Goal: Task Accomplishment & Management: Complete application form

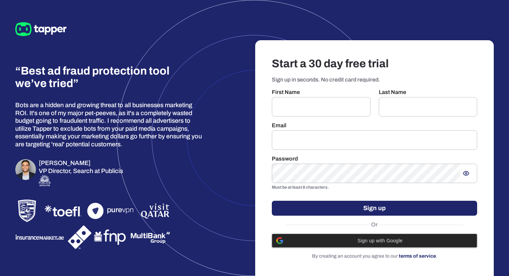
click at [416, 240] on span "Sign up with Google" at bounding box center [380, 241] width 185 height 6
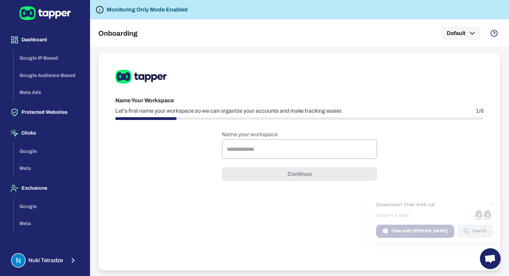
click at [43, 150] on div "Google Meta" at bounding box center [49, 160] width 70 height 34
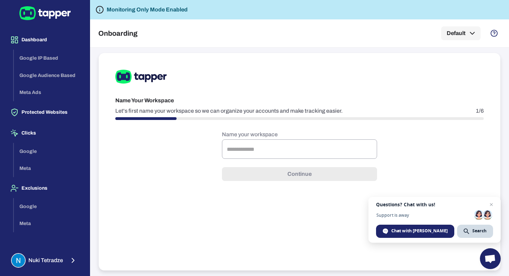
click at [31, 149] on div "Google Meta" at bounding box center [49, 160] width 70 height 34
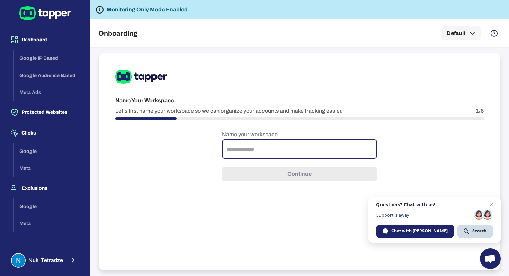
click at [270, 154] on input "text" at bounding box center [299, 148] width 155 height 19
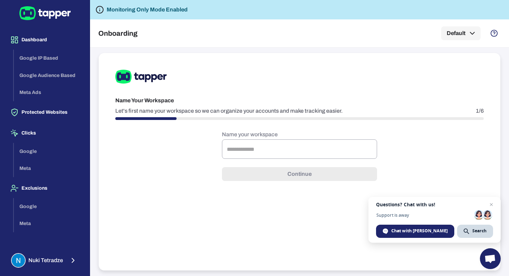
click at [37, 206] on div "Google Meta" at bounding box center [49, 215] width 70 height 34
click at [41, 148] on div "Google Meta" at bounding box center [49, 160] width 70 height 34
click at [24, 152] on div "Google Meta" at bounding box center [49, 160] width 70 height 34
click at [473, 31] on icon "button" at bounding box center [473, 33] width 8 height 8
click at [158, 21] on div at bounding box center [254, 138] width 509 height 276
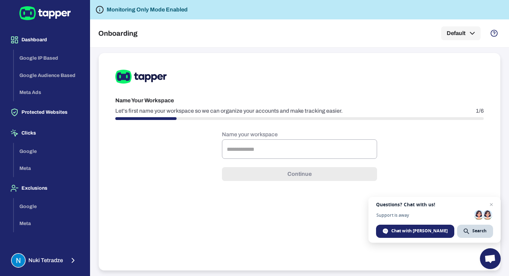
click at [47, 9] on icon at bounding box center [44, 13] width 51 height 14
click at [34, 147] on div "Google Meta" at bounding box center [49, 160] width 70 height 34
click at [32, 152] on div "Google Meta" at bounding box center [49, 160] width 70 height 34
click at [286, 150] on input "text" at bounding box center [299, 148] width 155 height 19
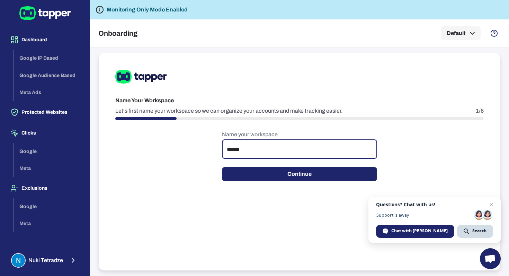
type input "******"
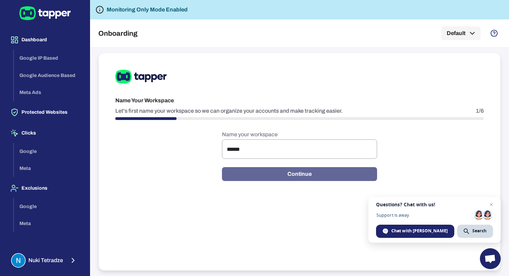
click at [314, 177] on button "Continue" at bounding box center [299, 174] width 155 height 14
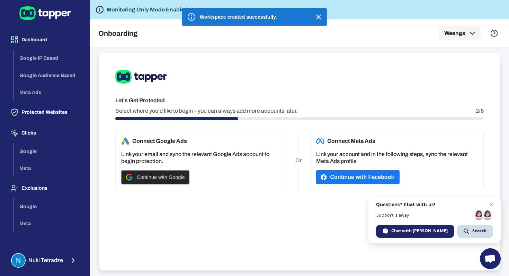
click at [164, 177] on span "Continue with Google" at bounding box center [161, 177] width 48 height 6
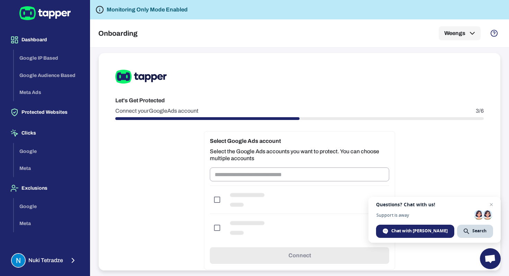
scroll to position [16, 0]
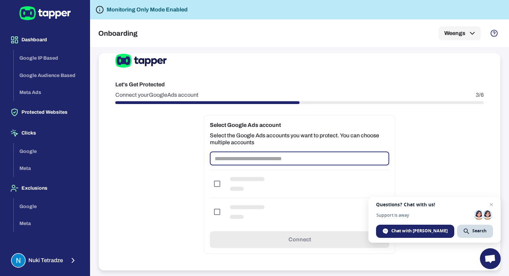
click at [262, 159] on input "text" at bounding box center [300, 158] width 180 height 14
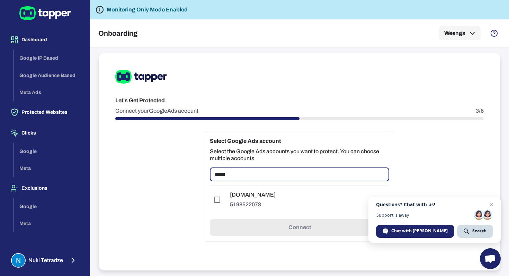
scroll to position [0, 0]
type input "*****"
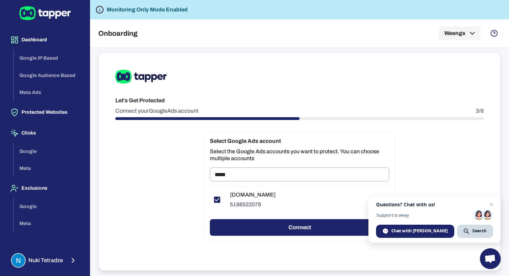
click at [268, 229] on button "Connect" at bounding box center [300, 227] width 180 height 17
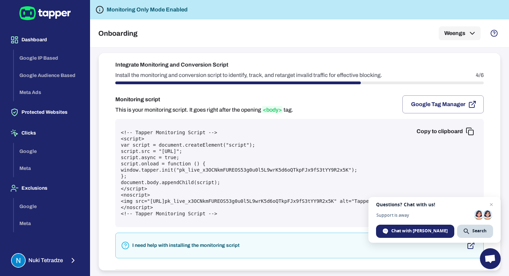
scroll to position [29, 0]
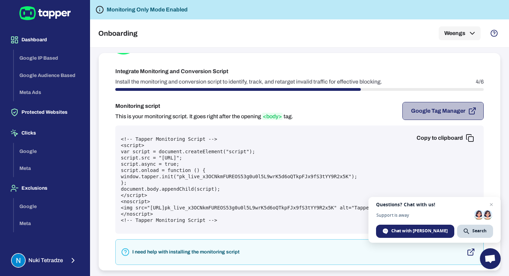
click at [474, 110] on icon "button" at bounding box center [473, 111] width 8 height 8
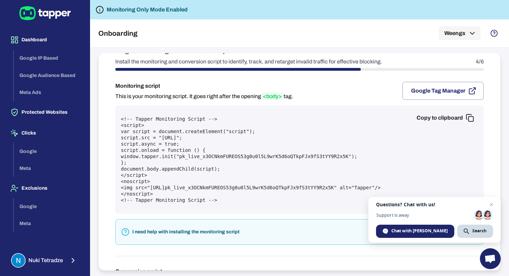
scroll to position [56, 0]
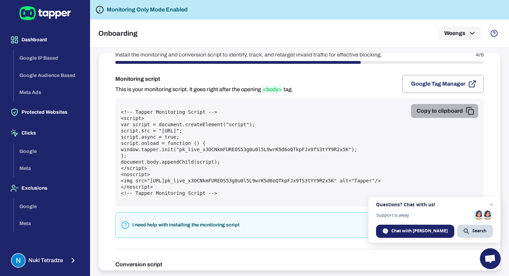
click at [469, 110] on rect "button" at bounding box center [471, 112] width 5 height 5
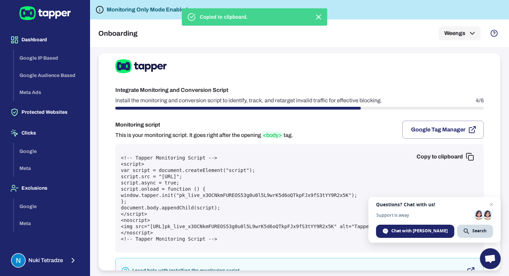
scroll to position [6, 0]
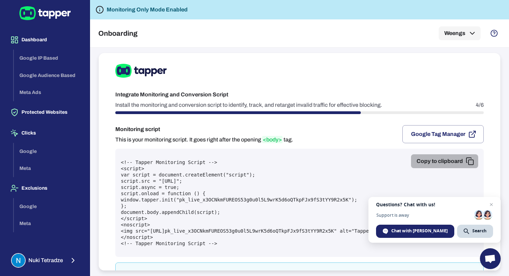
click at [471, 160] on icon "button" at bounding box center [470, 161] width 8 height 8
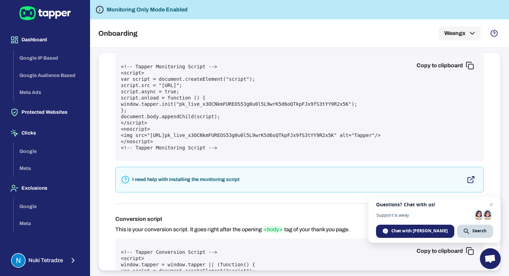
scroll to position [118, 0]
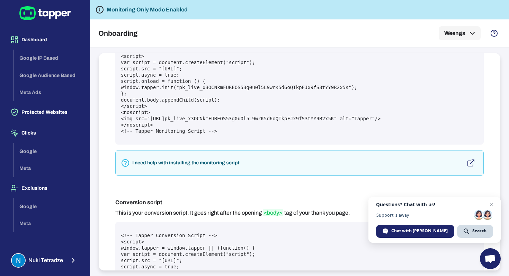
click at [208, 163] on p "I need help with installing the monitoring script" at bounding box center [185, 163] width 107 height 6
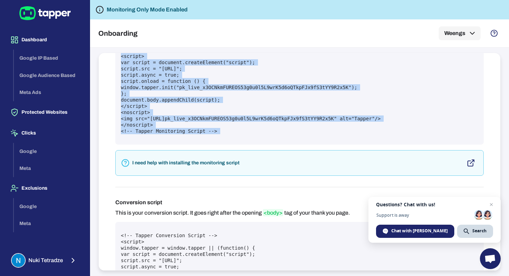
click at [208, 163] on p "I need help with installing the monitoring script" at bounding box center [185, 163] width 107 height 6
click at [472, 160] on polyline "button" at bounding box center [473, 161] width 2 height 2
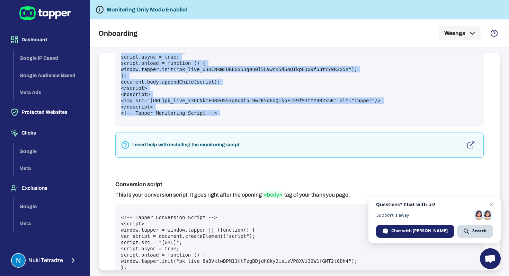
scroll to position [154, 0]
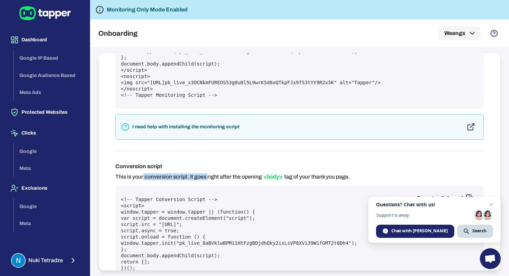
drag, startPoint x: 144, startPoint y: 177, endPoint x: 209, endPoint y: 177, distance: 64.8
click at [209, 177] on p "This is your conversion script. It goes right after the opening <body> tag of y…" at bounding box center [232, 176] width 235 height 7
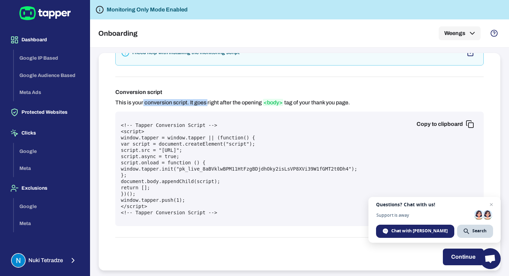
scroll to position [240, 0]
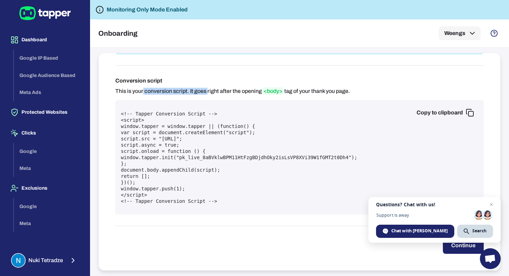
click at [466, 246] on button "Continue" at bounding box center [463, 245] width 41 height 17
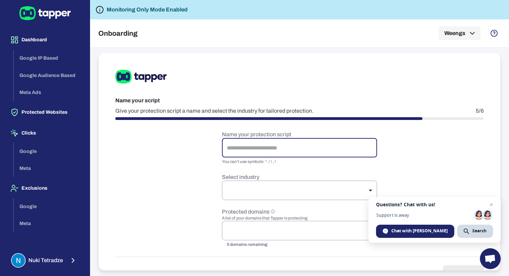
click at [262, 146] on input "text" at bounding box center [299, 147] width 155 height 19
click at [241, 149] on input "text" at bounding box center [299, 147] width 155 height 19
type input "******"
click at [250, 189] on body "Dashboard Google IP Based Google Audience Based Meta Ads Protected Websites Cli…" at bounding box center [254, 138] width 509 height 276
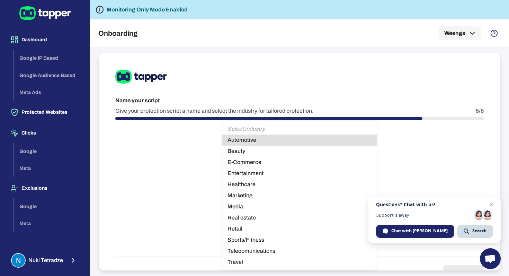
click at [72, 258] on div at bounding box center [254, 138] width 509 height 276
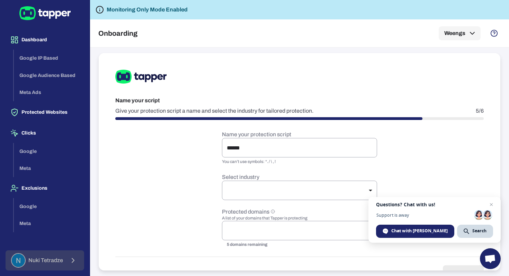
click at [72, 260] on icon "button" at bounding box center [73, 260] width 8 height 8
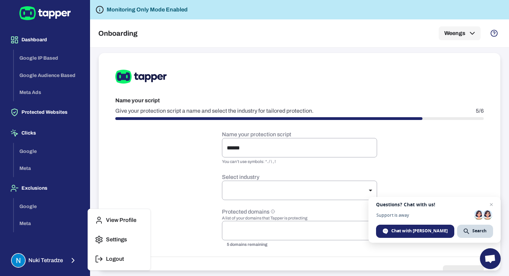
drag, startPoint x: 122, startPoint y: 257, endPoint x: 126, endPoint y: 244, distance: 14.0
click at [126, 244] on div "View Profile Settings Logout" at bounding box center [119, 239] width 62 height 61
click at [126, 244] on button "Settings" at bounding box center [119, 239] width 57 height 17
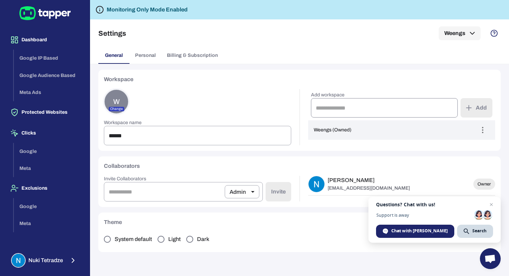
click at [379, 102] on input "text" at bounding box center [384, 107] width 147 height 19
click at [192, 194] on input "email" at bounding box center [164, 191] width 121 height 19
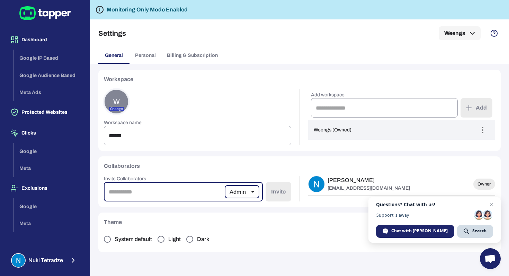
click at [192, 194] on input "email" at bounding box center [164, 191] width 121 height 19
type input "*"
type input "**********"
click at [287, 190] on button "Invite" at bounding box center [279, 191] width 26 height 19
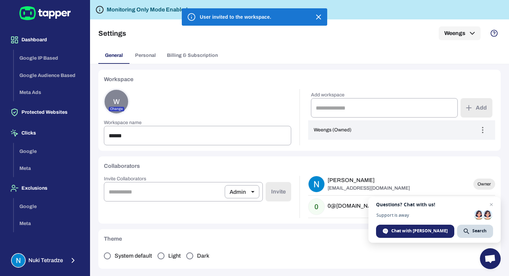
click at [27, 205] on div "Google Meta" at bounding box center [49, 215] width 70 height 34
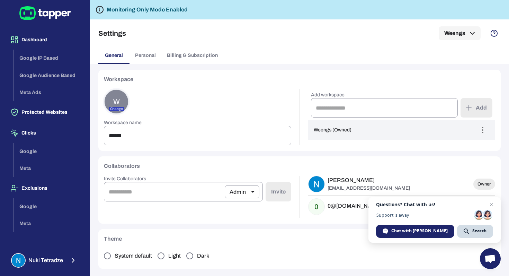
click at [36, 221] on div "Google Meta" at bounding box center [49, 215] width 70 height 34
click at [34, 150] on div "Google Meta" at bounding box center [49, 160] width 70 height 34
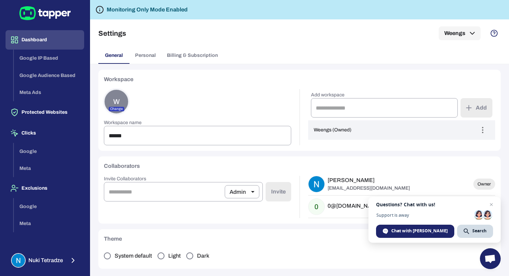
click at [45, 37] on button "Dashboard" at bounding box center [45, 39] width 79 height 19
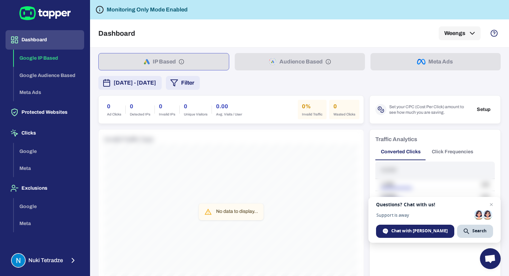
click at [44, 71] on div "Google IP Based Google Audience Based Meta Ads" at bounding box center [49, 76] width 70 height 52
click at [29, 205] on div "Google Meta" at bounding box center [49, 215] width 70 height 34
click at [40, 260] on span "Nuki Tetradze" at bounding box center [45, 260] width 35 height 7
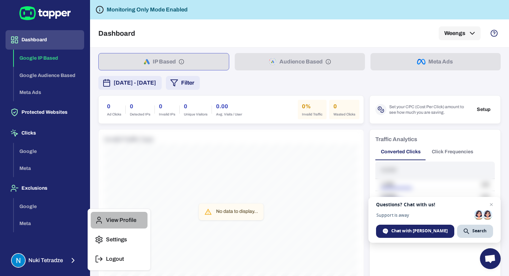
click at [107, 219] on p "View Profile" at bounding box center [121, 220] width 30 height 7
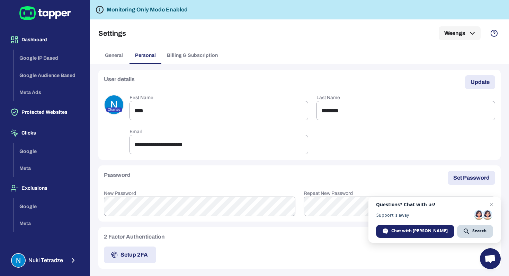
click at [33, 206] on div "Google Meta" at bounding box center [49, 215] width 70 height 34
click at [48, 15] on icon at bounding box center [45, 14] width 6 height 6
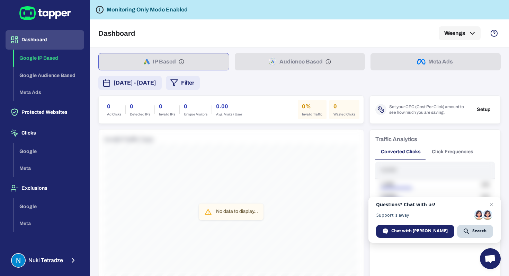
click at [192, 59] on div "IP Based Audience Based Meta Ads" at bounding box center [299, 61] width 403 height 17
click at [300, 59] on div "IP Based Audience Based Meta Ads" at bounding box center [299, 61] width 403 height 17
click at [455, 26] on button "Weengs" at bounding box center [460, 33] width 42 height 14
click at [484, 108] on div at bounding box center [254, 138] width 509 height 276
click at [484, 109] on button "Setup" at bounding box center [484, 109] width 22 height 10
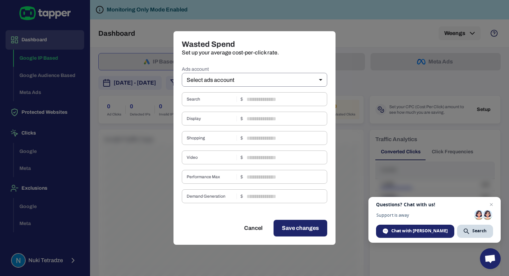
click at [264, 75] on body "Dashboard Google IP Based Google Audience Based Meta Ads Protected Websites Cli…" at bounding box center [254, 138] width 509 height 276
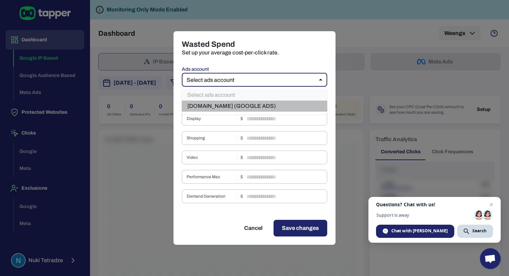
click at [249, 106] on li "Weengs.com (GOOGLE ADS)" at bounding box center [255, 105] width 146 height 11
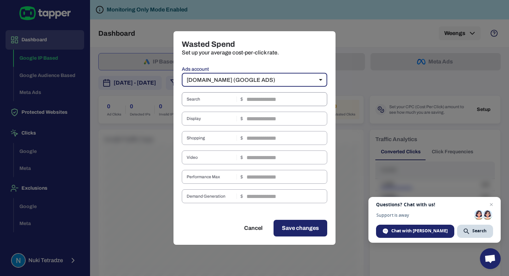
click at [258, 95] on input "text" at bounding box center [287, 99] width 81 height 14
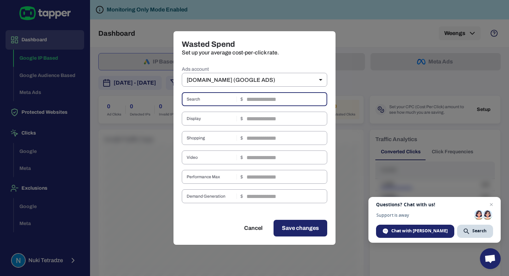
click at [261, 225] on button "Cancel" at bounding box center [253, 228] width 35 height 17
type input "**"
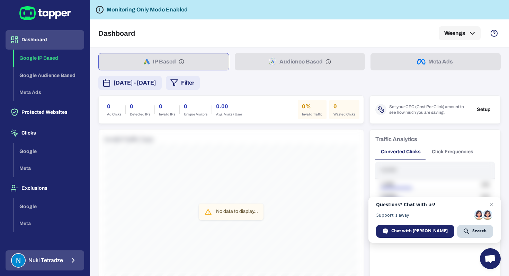
click at [52, 260] on span "Nuki Tetradze" at bounding box center [45, 260] width 35 height 7
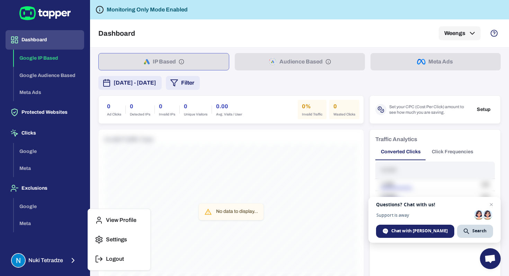
click at [127, 219] on p "View Profile" at bounding box center [121, 220] width 30 height 7
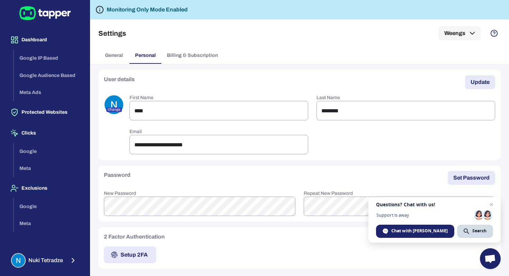
click at [50, 62] on div "Google IP Based Google Audience Based Meta Ads" at bounding box center [49, 76] width 70 height 52
click at [50, 52] on div "Google IP Based Google Audience Based Meta Ads" at bounding box center [49, 76] width 70 height 52
click at [51, 13] on icon at bounding box center [44, 13] width 51 height 14
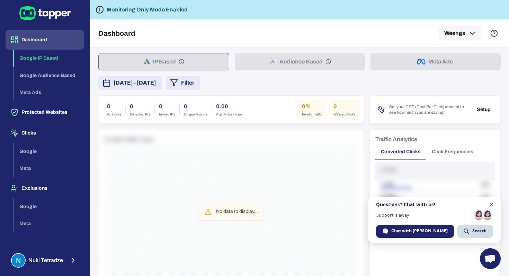
click at [492, 204] on span "Close chat" at bounding box center [492, 204] width 9 height 9
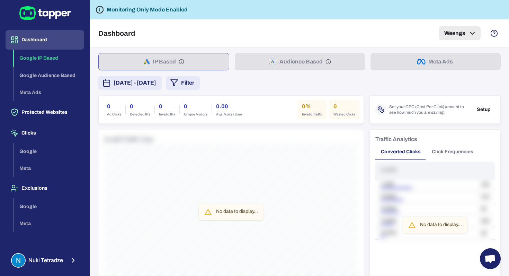
click at [480, 32] on button "Weengs" at bounding box center [460, 33] width 42 height 14
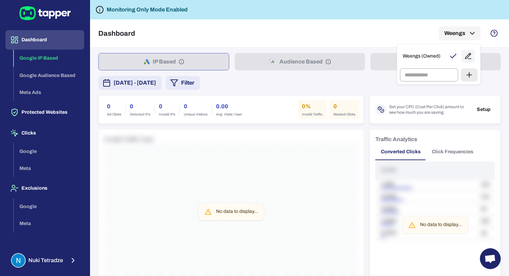
click at [492, 33] on div at bounding box center [254, 138] width 509 height 276
click at [46, 77] on div "Google IP Based Google Audience Based Meta Ads" at bounding box center [49, 76] width 70 height 52
click at [49, 56] on div "Google IP Based Google Audience Based Meta Ads" at bounding box center [49, 76] width 70 height 52
click at [47, 12] on icon at bounding box center [45, 14] width 6 height 6
click at [47, 11] on icon at bounding box center [45, 14] width 6 height 6
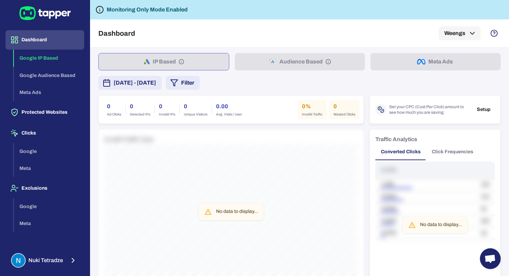
click at [47, 11] on icon at bounding box center [45, 14] width 6 height 6
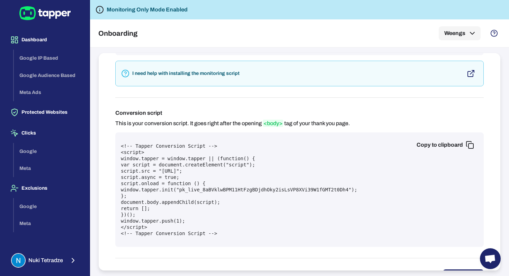
scroll to position [210, 0]
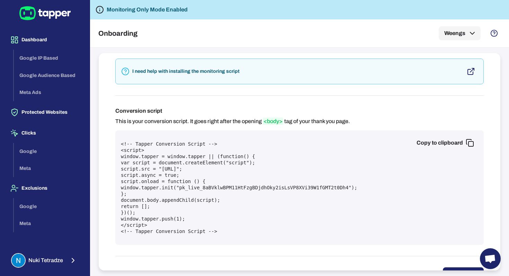
click at [471, 139] on icon "button" at bounding box center [469, 141] width 5 height 5
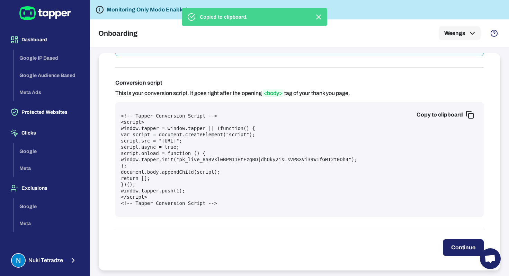
scroll to position [240, 0]
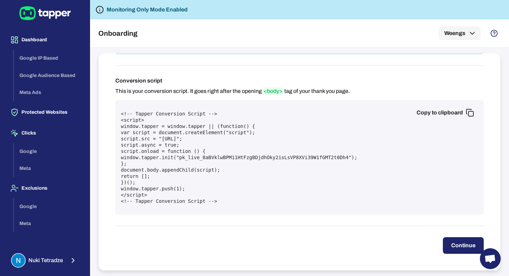
click at [470, 114] on icon "button" at bounding box center [470, 112] width 8 height 8
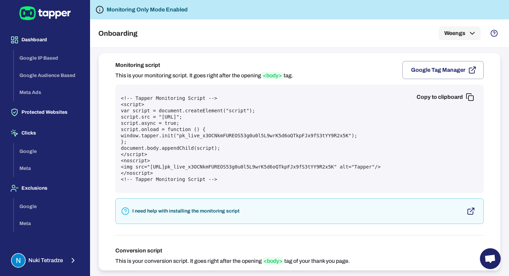
scroll to position [71, 0]
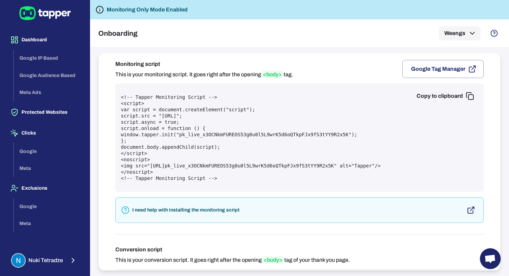
click at [469, 98] on rect "button" at bounding box center [471, 97] width 5 height 5
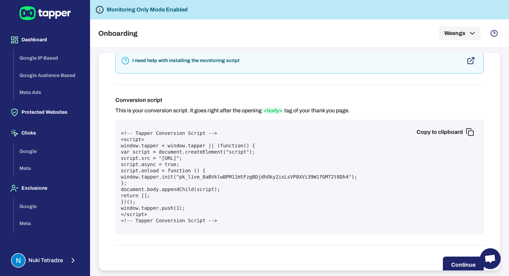
scroll to position [240, 0]
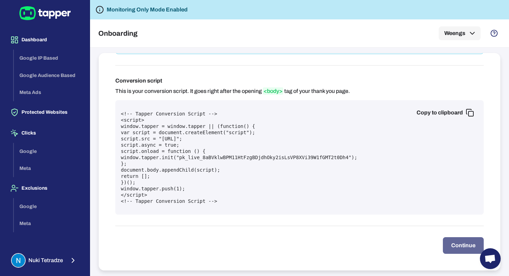
click at [464, 245] on button "Continue" at bounding box center [463, 245] width 41 height 17
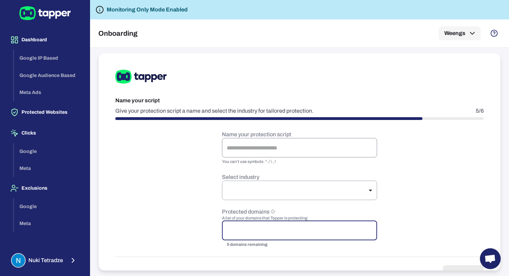
click at [299, 142] on input "text" at bounding box center [299, 147] width 155 height 19
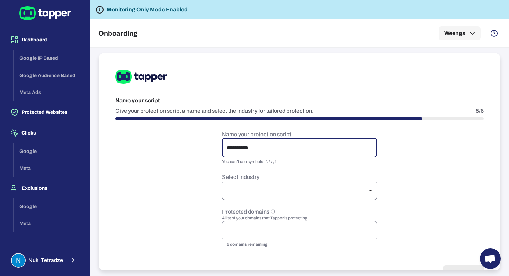
type input "**********"
click at [321, 195] on body "**********" at bounding box center [254, 138] width 509 height 276
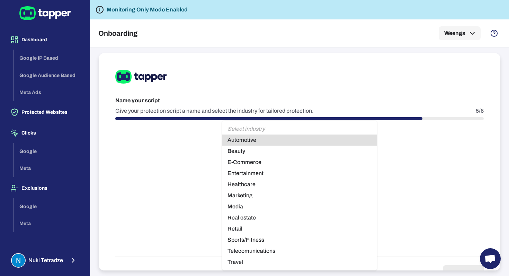
click at [254, 262] on li "Travel" at bounding box center [299, 261] width 155 height 11
type input "******"
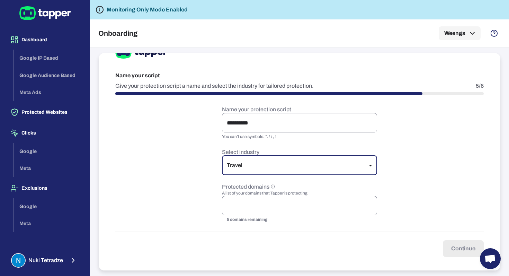
scroll to position [28, 0]
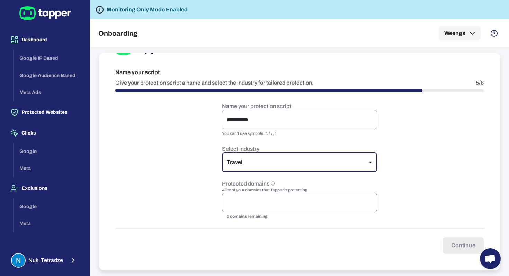
click at [262, 202] on input "text" at bounding box center [299, 202] width 149 height 13
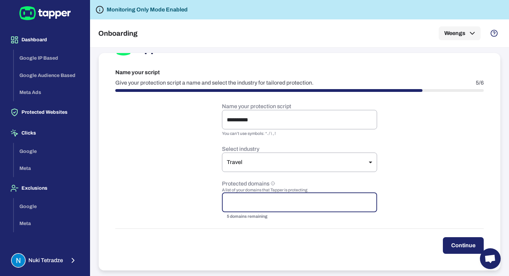
paste input "**********"
type input "**********"
paste input "**********"
type input "**********"
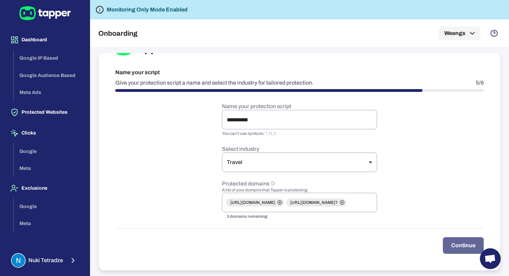
click at [466, 248] on button "Continue" at bounding box center [463, 245] width 41 height 17
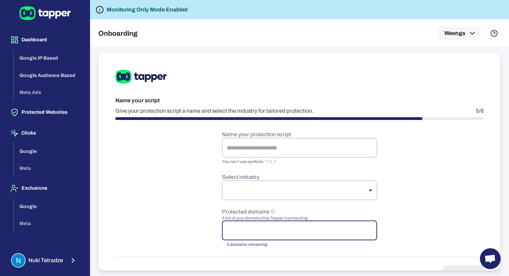
scroll to position [26, 0]
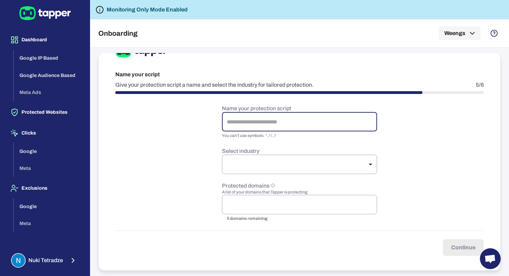
click at [313, 122] on input "text" at bounding box center [299, 121] width 155 height 19
click at [299, 123] on input "text" at bounding box center [299, 121] width 155 height 19
type input "******"
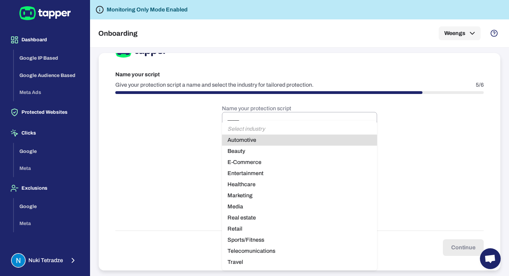
click at [234, 158] on body "Dashboard Google IP Based Google Audience Based Meta Ads Protected Websites Cli…" at bounding box center [254, 138] width 509 height 276
click at [256, 265] on li "Travel" at bounding box center [299, 261] width 155 height 11
type input "******"
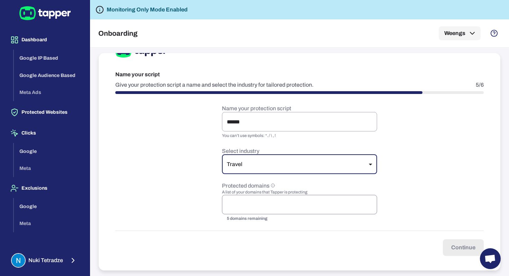
click at [255, 209] on input "text" at bounding box center [299, 204] width 149 height 13
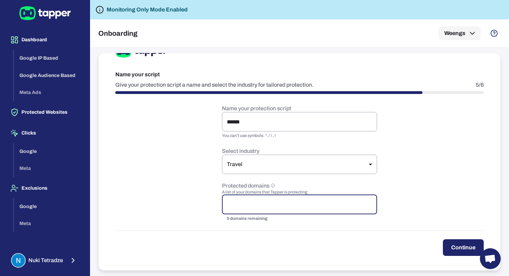
paste input "**********"
type input "**********"
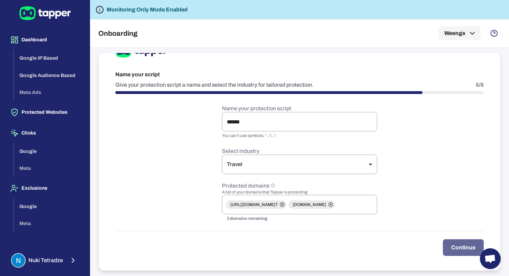
click at [459, 247] on button "Continue" at bounding box center [463, 247] width 41 height 17
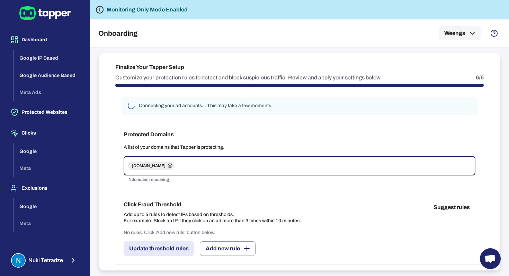
scroll to position [36, 0]
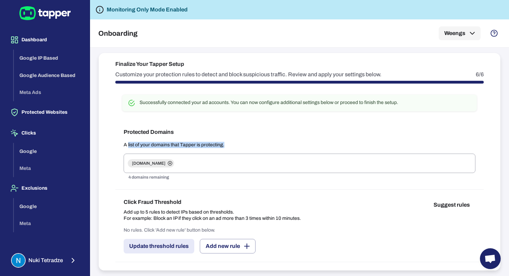
drag, startPoint x: 128, startPoint y: 144, endPoint x: 228, endPoint y: 147, distance: 99.9
click at [228, 147] on p "A list of your domains that Tapper is protecting." at bounding box center [300, 145] width 352 height 6
click at [188, 164] on input "text" at bounding box center [323, 163] width 297 height 13
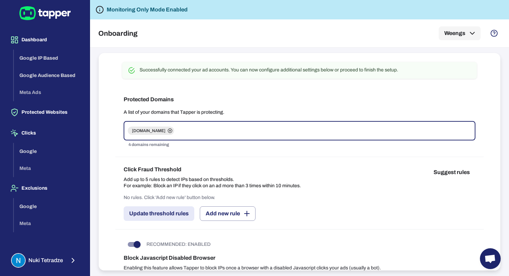
scroll to position [73, 0]
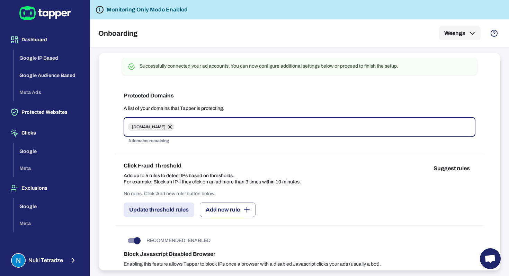
click at [140, 125] on span "weengs.com" at bounding box center [149, 127] width 42 height 6
paste input "**********"
drag, startPoint x: 217, startPoint y: 124, endPoint x: 246, endPoint y: 125, distance: 29.8
click at [246, 125] on input "**********" at bounding box center [323, 126] width 297 height 13
type input "**********"
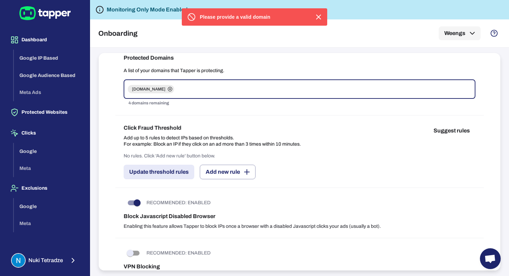
scroll to position [119, 0]
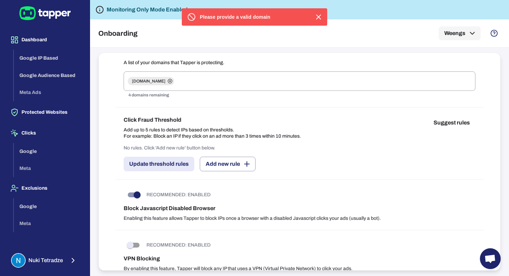
click at [160, 128] on p "Add up to 5 rules to detect IPs based on thresholds. For example: Block an IP i…" at bounding box center [212, 133] width 177 height 12
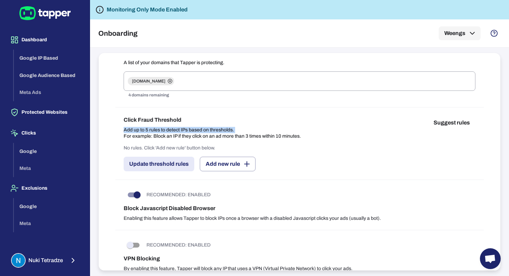
click at [160, 128] on p "Add up to 5 rules to detect IPs based on thresholds. For example: Block an IP i…" at bounding box center [212, 133] width 177 height 12
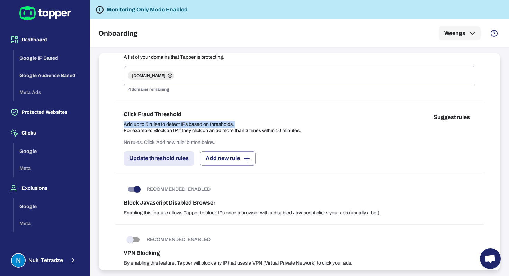
scroll to position [126, 0]
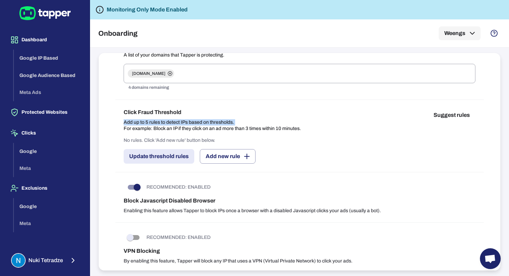
click at [197, 127] on p "Add up to 5 rules to detect IPs based on thresholds. For example: Block an IP i…" at bounding box center [212, 125] width 177 height 12
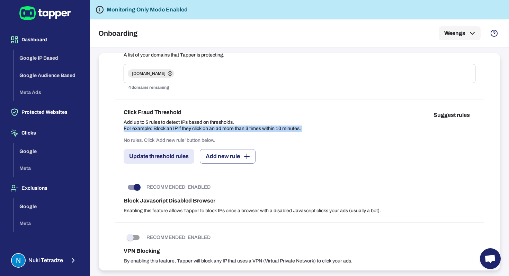
click at [197, 127] on p "Add up to 5 rules to detect IPs based on thresholds. For example: Block an IP i…" at bounding box center [212, 125] width 177 height 12
click at [165, 112] on h6 "Click Fraud Threshold" at bounding box center [212, 112] width 177 height 8
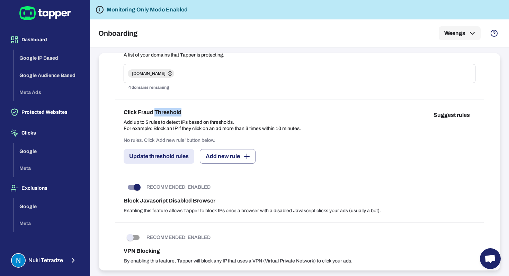
click at [165, 112] on h6 "Click Fraud Threshold" at bounding box center [212, 112] width 177 height 8
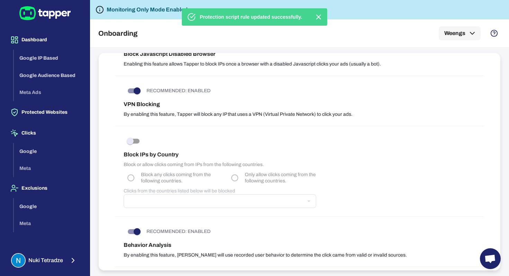
scroll to position [275, 0]
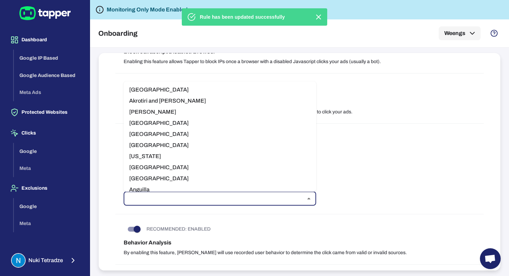
click at [254, 200] on input "text" at bounding box center [214, 199] width 177 height 10
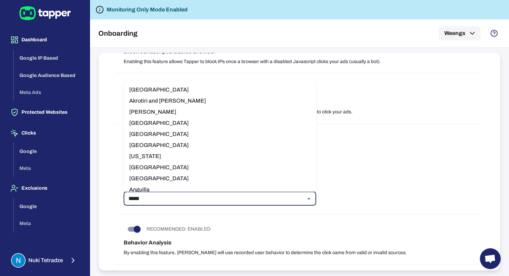
type input "******"
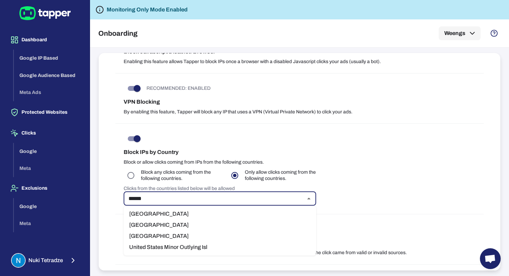
click at [204, 232] on li "United States" at bounding box center [220, 235] width 193 height 11
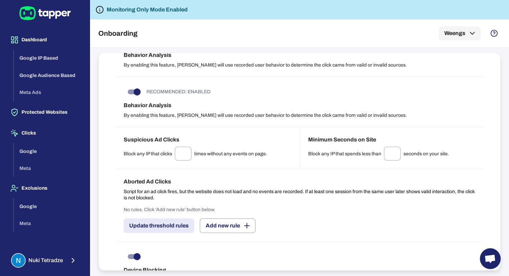
scroll to position [464, 0]
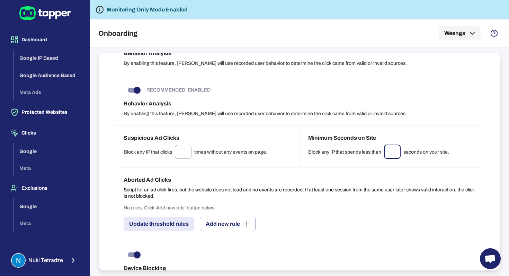
click at [394, 155] on input "*" at bounding box center [392, 152] width 17 height 14
click at [394, 151] on input "*" at bounding box center [392, 152] width 17 height 14
type input "*"
click at [356, 176] on h6 "Aborted Ad Clicks" at bounding box center [300, 180] width 352 height 8
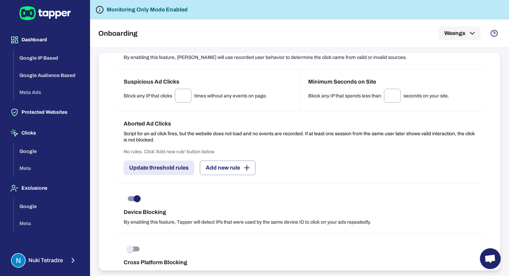
scroll to position [521, 0]
click at [184, 91] on input "*" at bounding box center [183, 95] width 17 height 14
drag, startPoint x: 184, startPoint y: 92, endPoint x: 177, endPoint y: 92, distance: 6.6
click at [177, 92] on input "*" at bounding box center [183, 95] width 17 height 14
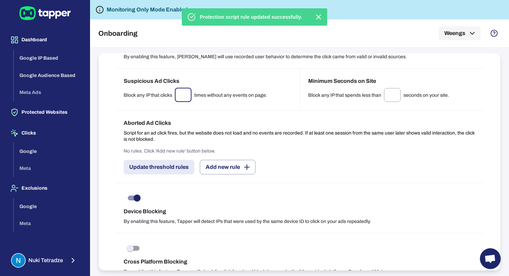
click at [232, 114] on div "Aborted Ad Clicks Script for an ad click fires, but the website does not load a…" at bounding box center [299, 147] width 369 height 72
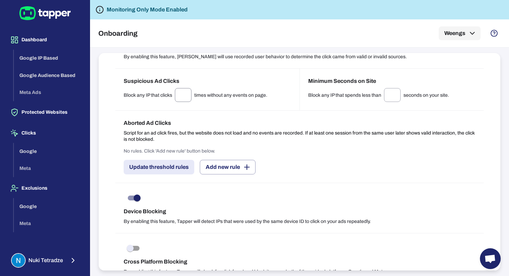
click at [181, 95] on input "*" at bounding box center [183, 95] width 17 height 14
type input "*"
click at [207, 122] on h6 "Aborted Ad Clicks" at bounding box center [300, 123] width 352 height 8
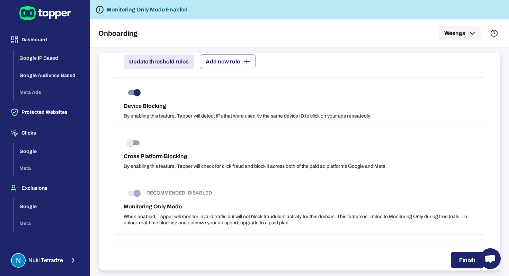
scroll to position [629, 0]
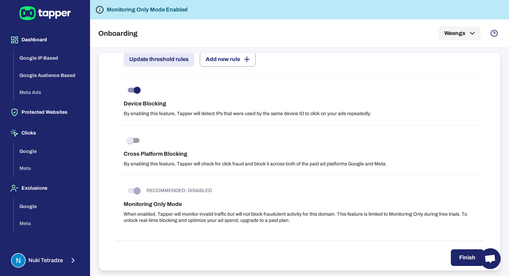
click at [179, 111] on p "By enabling this feature, Tapper will detect IPs that were used by the same dev…" at bounding box center [300, 114] width 352 height 6
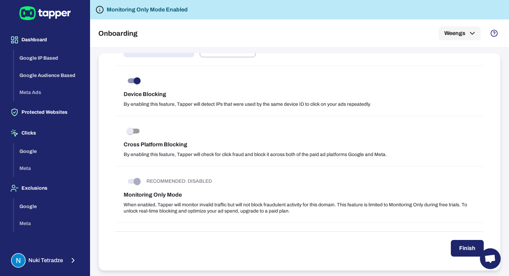
scroll to position [641, 0]
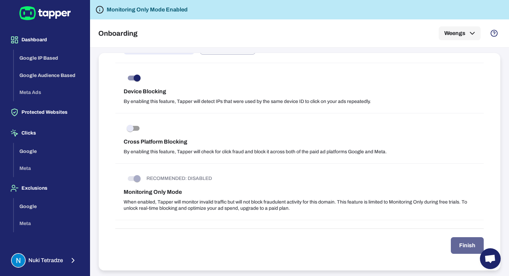
click at [462, 242] on button "Finish" at bounding box center [467, 245] width 33 height 17
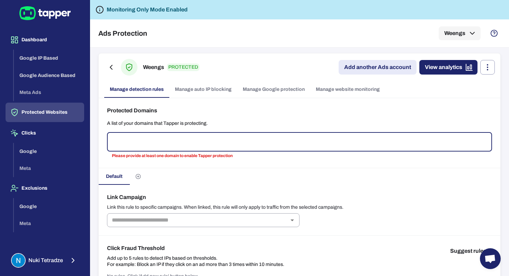
type input "*"
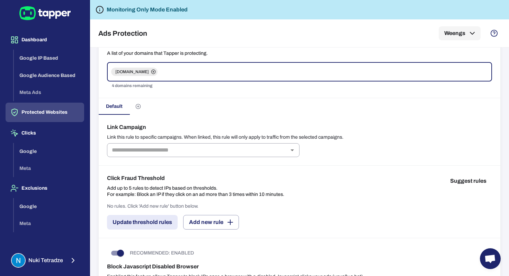
scroll to position [71, 0]
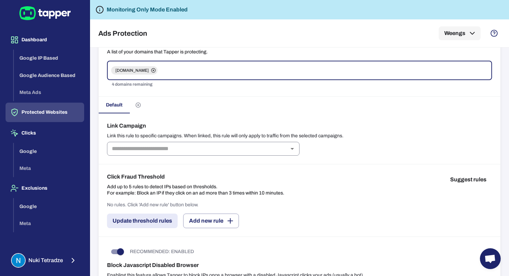
click at [180, 148] on input "text" at bounding box center [197, 149] width 177 height 10
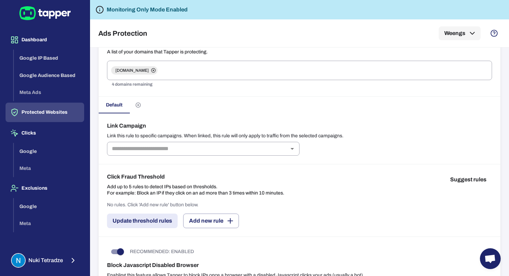
click at [181, 134] on p "Link this rule to specific campaigns. When linked, this rule will only apply to…" at bounding box center [299, 136] width 385 height 6
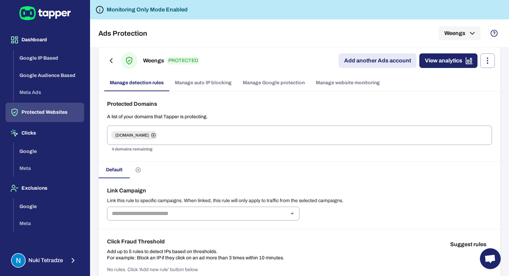
scroll to position [6, 0]
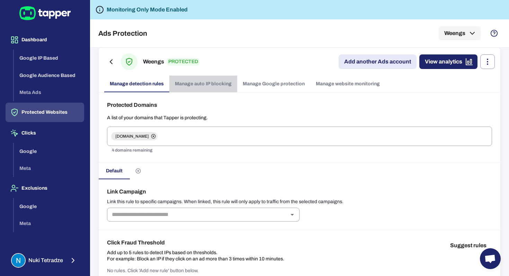
click at [230, 85] on link "Manage auto IP blocking" at bounding box center [203, 84] width 68 height 17
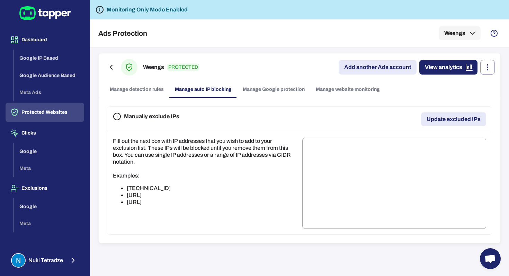
click at [257, 92] on link "Manage Google protection" at bounding box center [273, 89] width 73 height 17
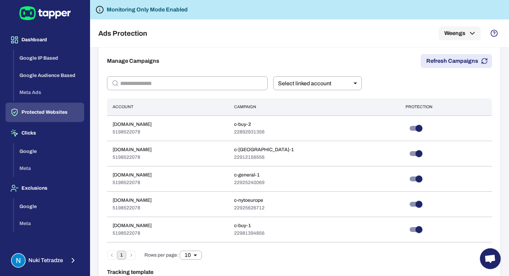
scroll to position [130, 0]
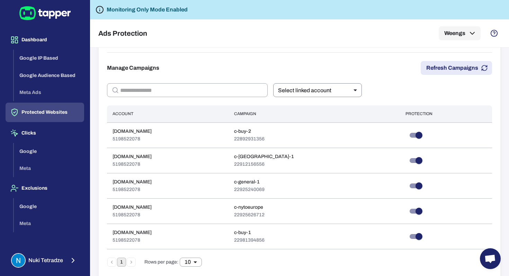
click at [283, 89] on body "Dashboard Google IP Based Google Audience Based Meta Ads Protected Websites Cli…" at bounding box center [254, 138] width 509 height 276
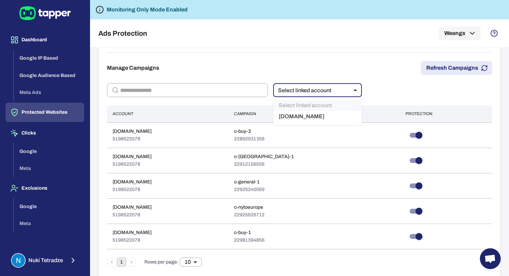
click at [290, 115] on li "Weengs.com" at bounding box center [317, 116] width 89 height 11
type input "****"
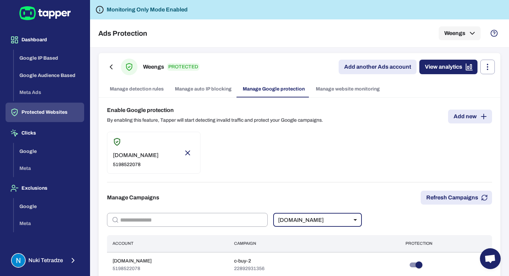
scroll to position [0, 0]
click at [330, 93] on link "Manage website monitoring" at bounding box center [348, 89] width 75 height 17
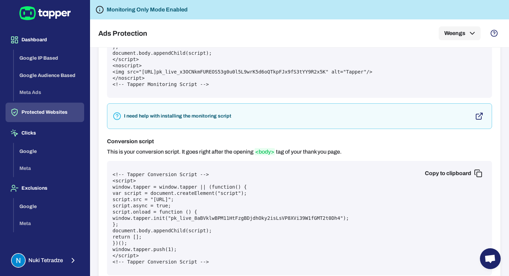
scroll to position [154, 0]
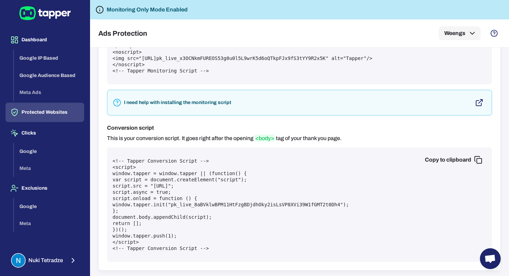
click at [262, 138] on span "<body>" at bounding box center [265, 137] width 20 height 7
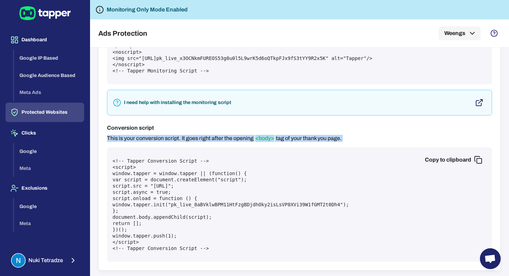
click at [262, 138] on span "<body>" at bounding box center [265, 137] width 20 height 7
click at [479, 105] on icon "button" at bounding box center [478, 102] width 5 height 5
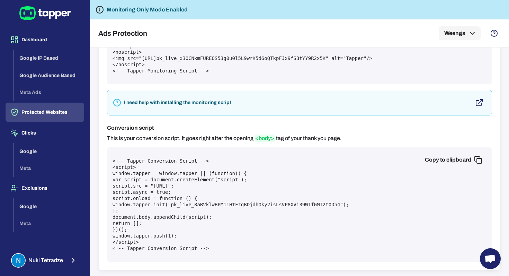
click at [191, 194] on pre "<!-- Tapper Conversion Script --> <script> window.tapper = window.tapper || (fu…" at bounding box center [300, 205] width 374 height 94
click at [473, 161] on button "Copy to clipboard" at bounding box center [453, 160] width 67 height 14
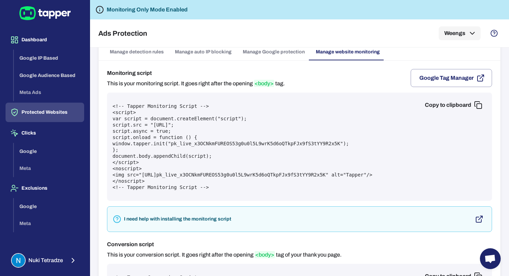
scroll to position [0, 0]
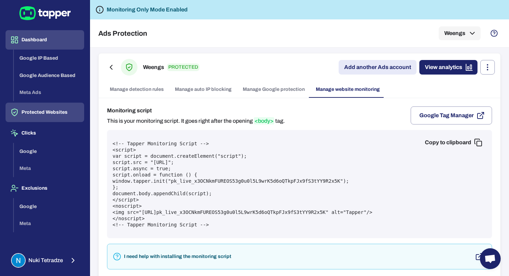
click at [43, 38] on button "Dashboard" at bounding box center [45, 39] width 79 height 19
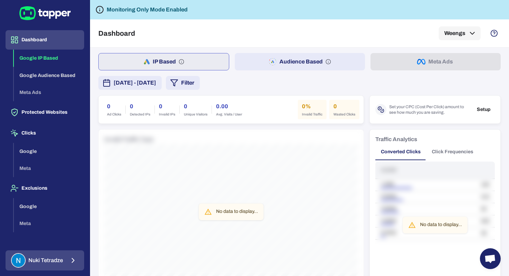
click at [52, 265] on div "Nuki Tetradze" at bounding box center [37, 260] width 52 height 15
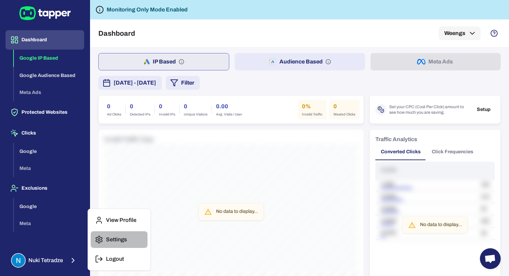
click at [121, 242] on p "Settings" at bounding box center [116, 239] width 21 height 7
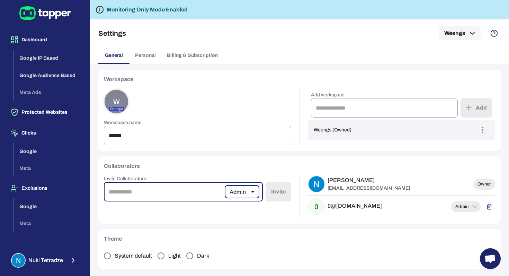
click at [196, 188] on input "email" at bounding box center [164, 191] width 121 height 19
type input "*"
type input "**********"
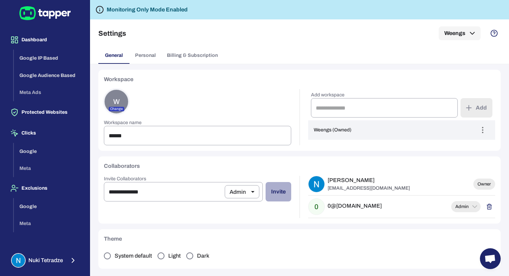
click at [270, 195] on button "Invite" at bounding box center [279, 191] width 26 height 19
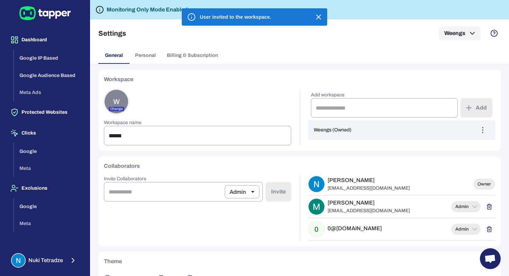
scroll to position [21, 0]
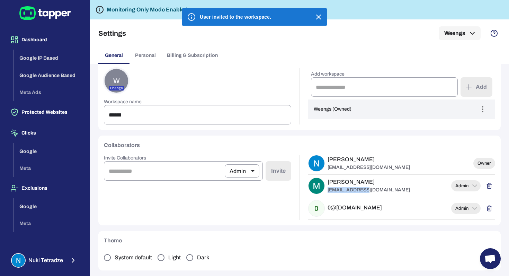
drag, startPoint x: 373, startPoint y: 190, endPoint x: 327, endPoint y: 190, distance: 45.4
click at [327, 190] on div "Makho Dev dev@weengs.com" at bounding box center [378, 185] width 141 height 17
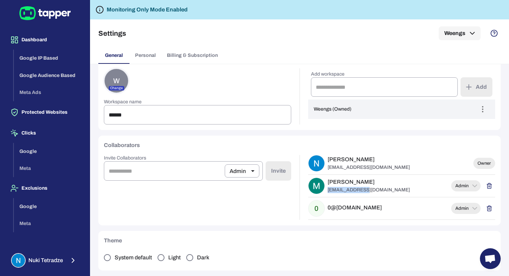
copy p "dev@weengs.com"
click at [45, 153] on button "Google" at bounding box center [49, 151] width 70 height 17
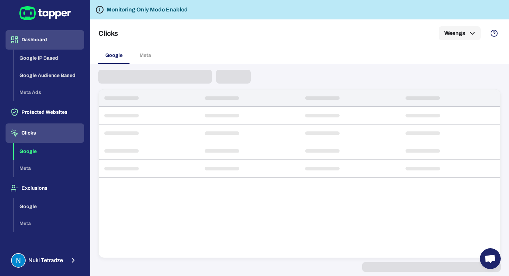
click at [44, 35] on button "Dashboard" at bounding box center [45, 39] width 79 height 19
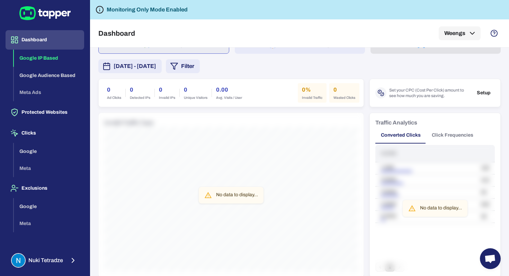
scroll to position [15, 0]
